Goal: Find specific fact: Find specific fact

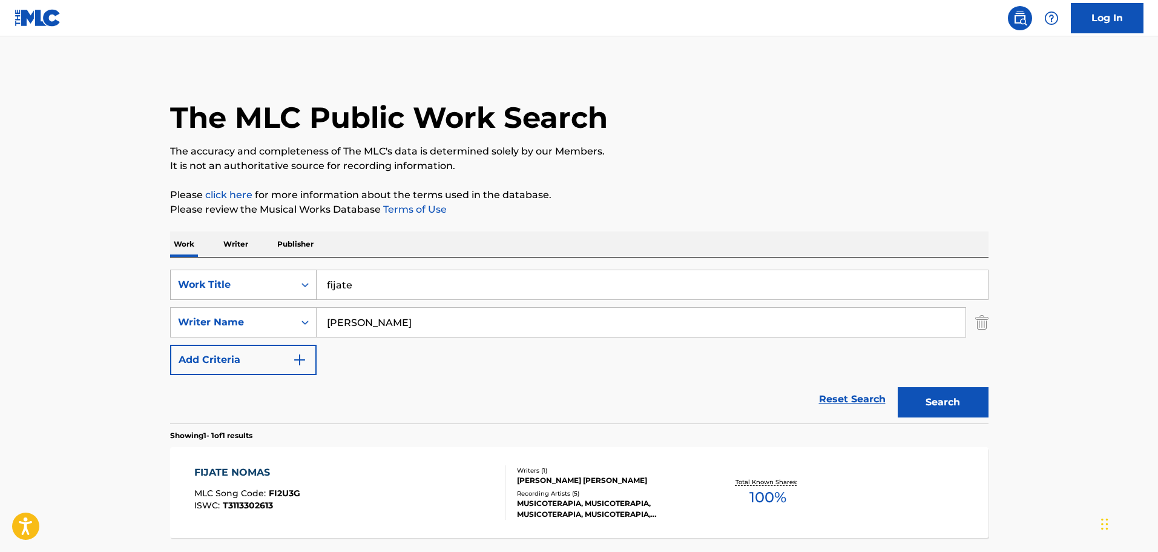
click at [288, 289] on div "Work Title" at bounding box center [233, 284] width 124 height 23
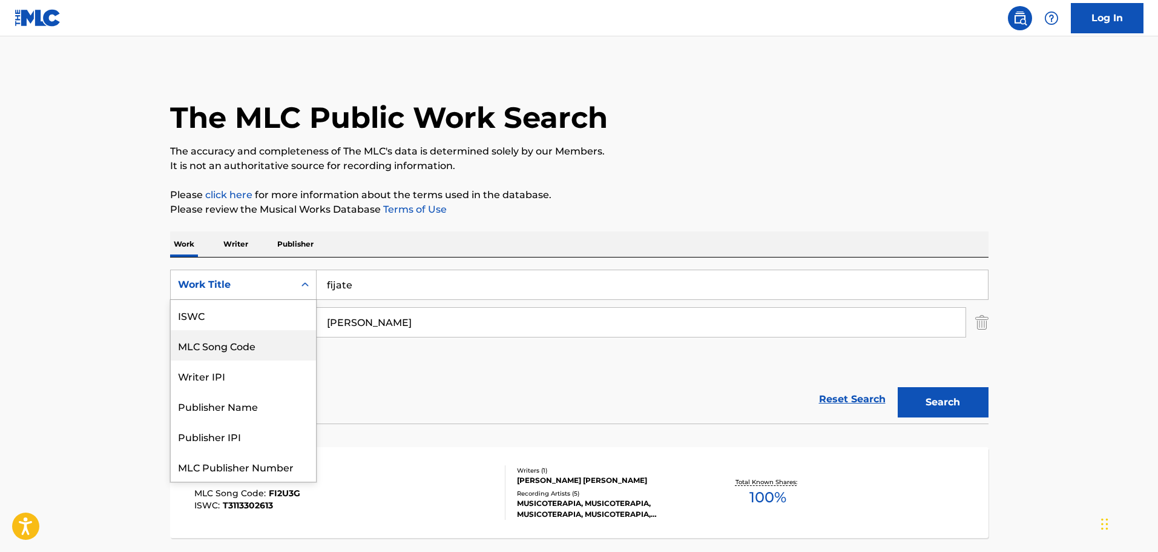
scroll to position [30, 0]
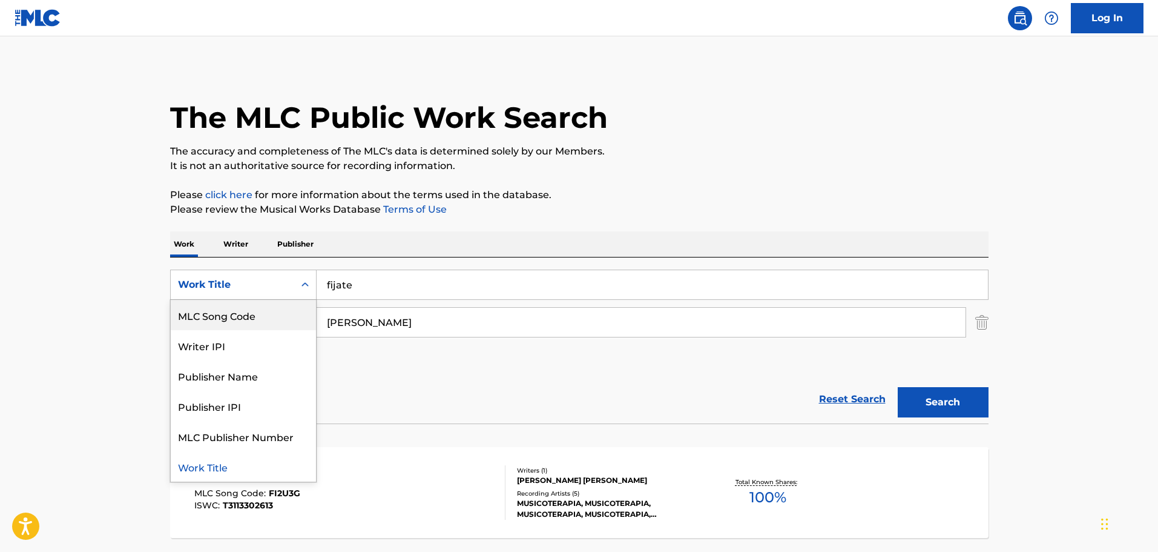
click at [246, 314] on div "MLC Song Code" at bounding box center [243, 315] width 145 height 30
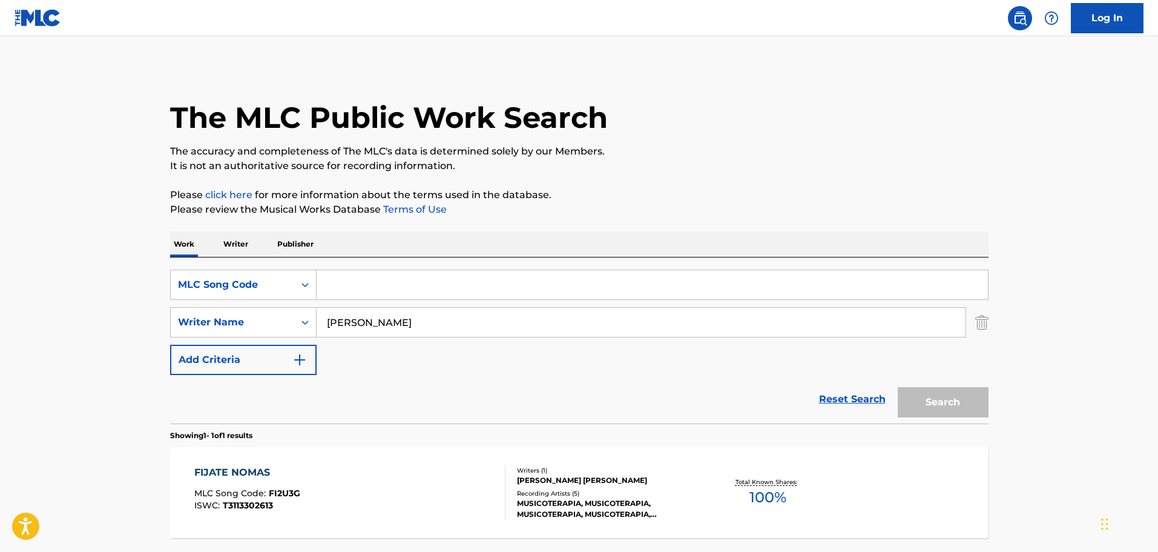
click at [346, 288] on input "Search Form" at bounding box center [653, 284] width 672 height 29
paste input "lf1vnf"
type input "lf1vnf"
click at [348, 317] on input "[PERSON_NAME]" at bounding box center [641, 322] width 649 height 29
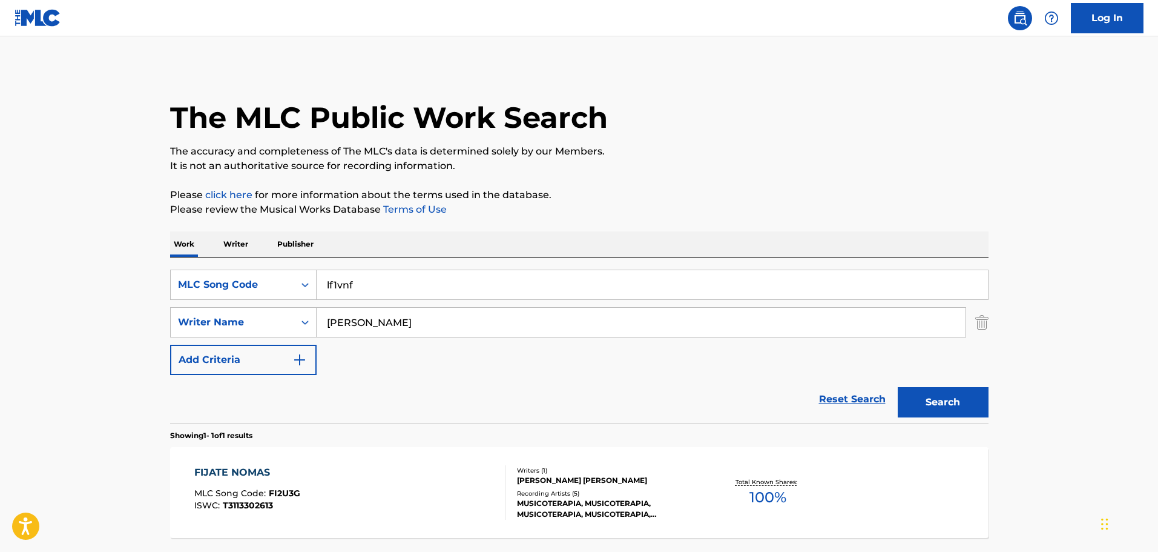
click at [951, 396] on button "Search" at bounding box center [943, 402] width 91 height 30
click at [311, 517] on div "LA DE LOS DOS MLC Song Code : LF1VNF ISWC : T9212955276" at bounding box center [349, 492] width 311 height 55
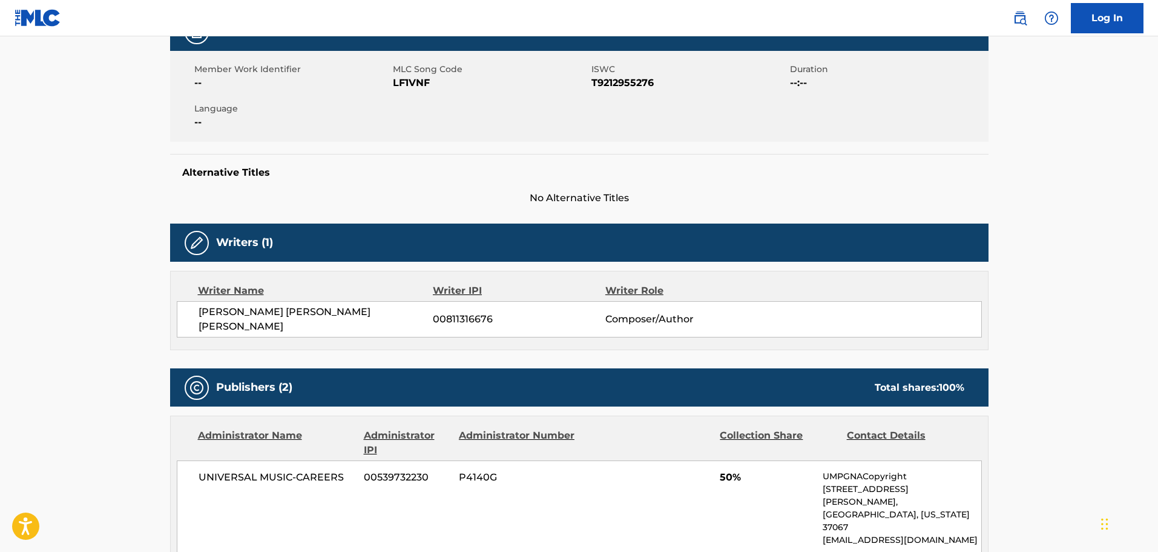
scroll to position [121, 0]
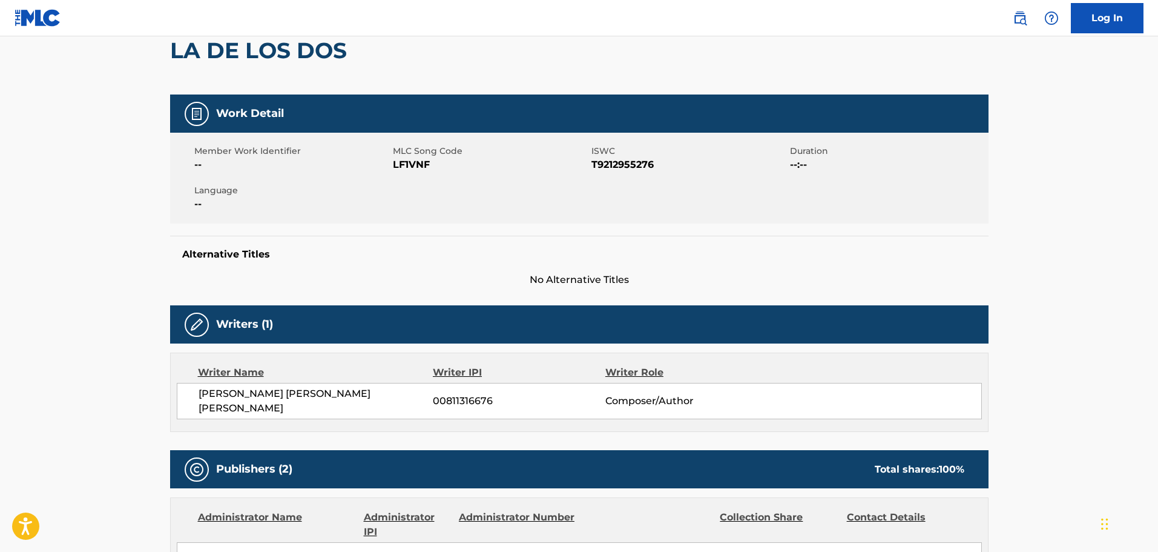
click at [414, 166] on span "LF1VNF" at bounding box center [491, 164] width 196 height 15
copy span "LF1VNF"
